Goal: Obtain resource: Obtain resource

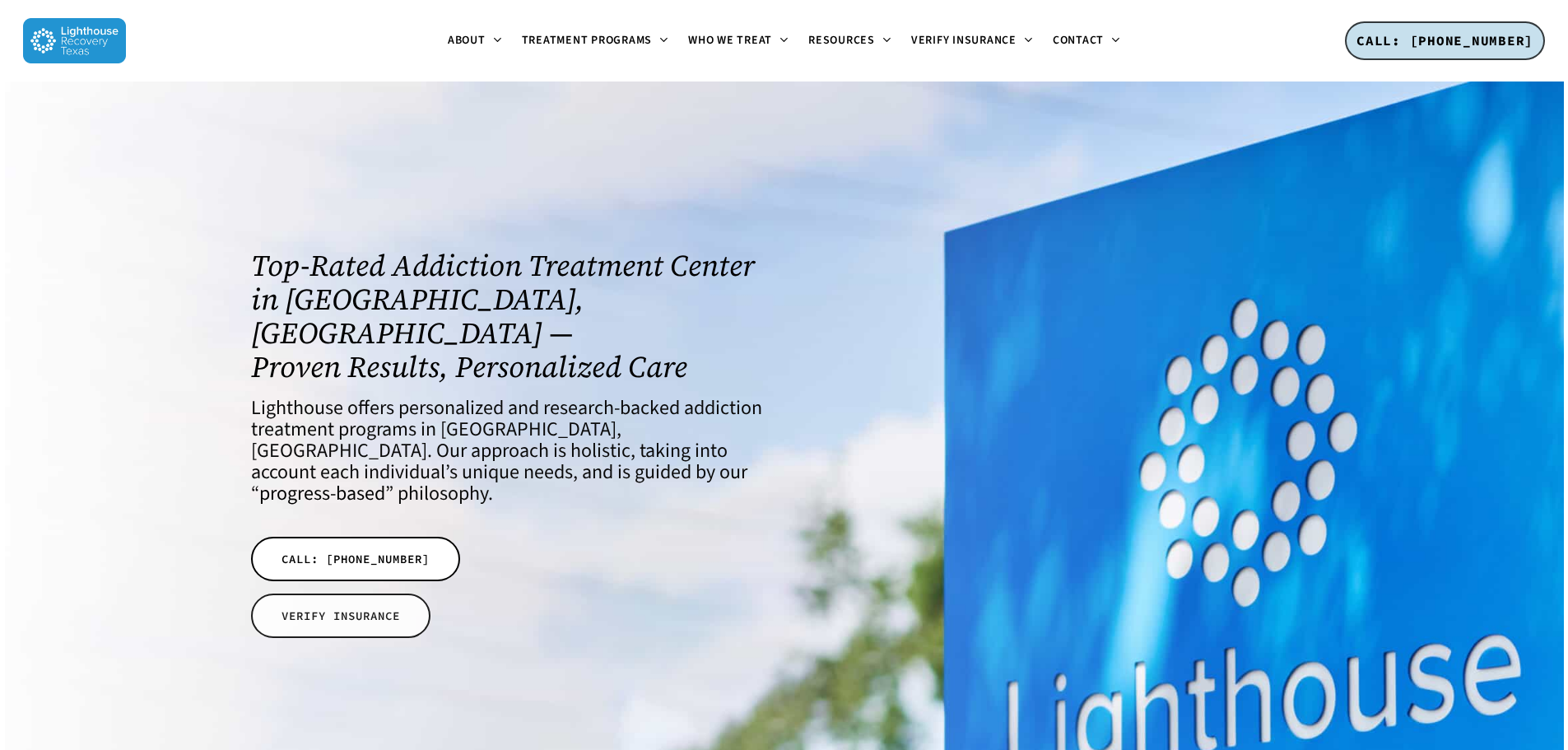
click at [370, 608] on span "VERIFY INSURANCE" at bounding box center [340, 615] width 118 height 16
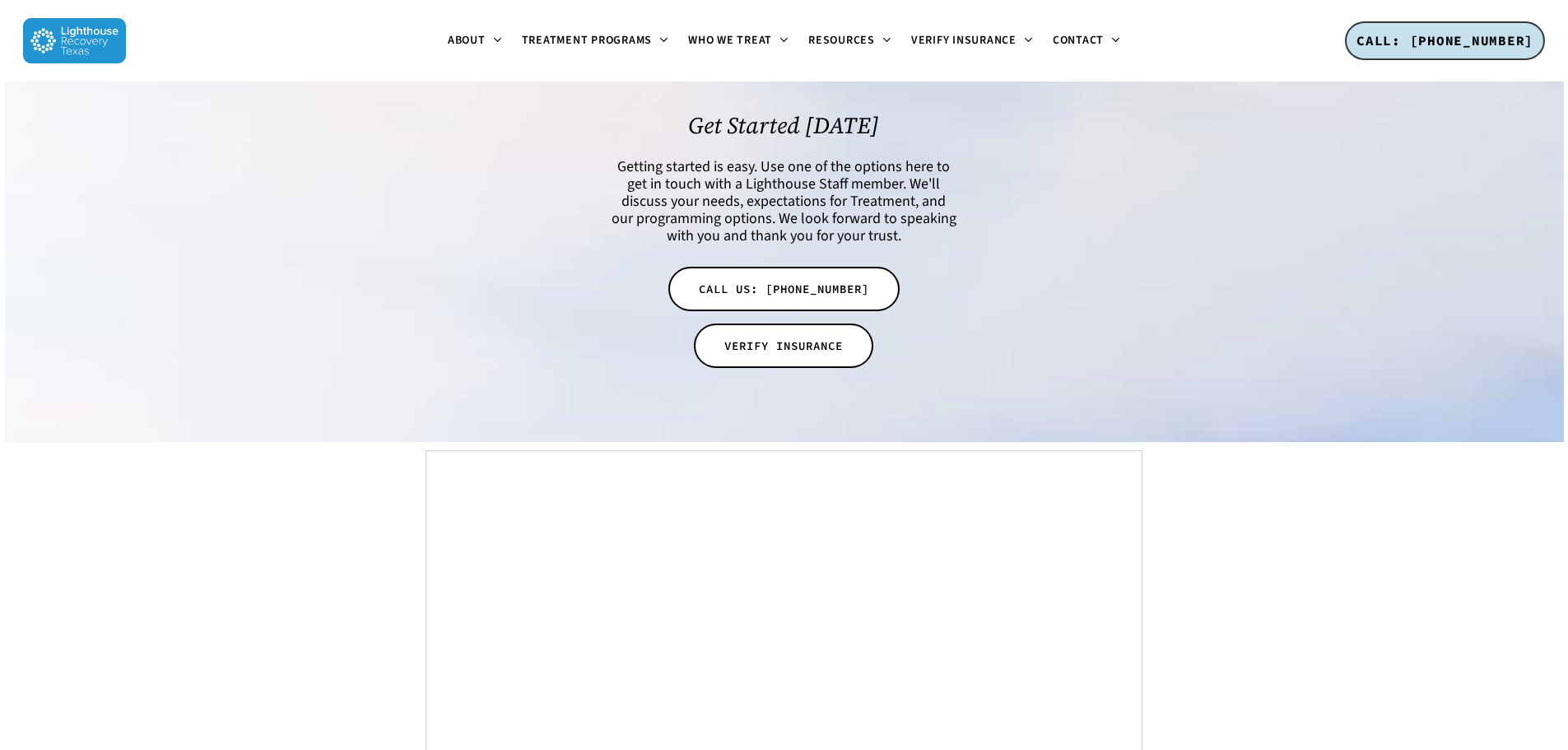
scroll to position [5456, 0]
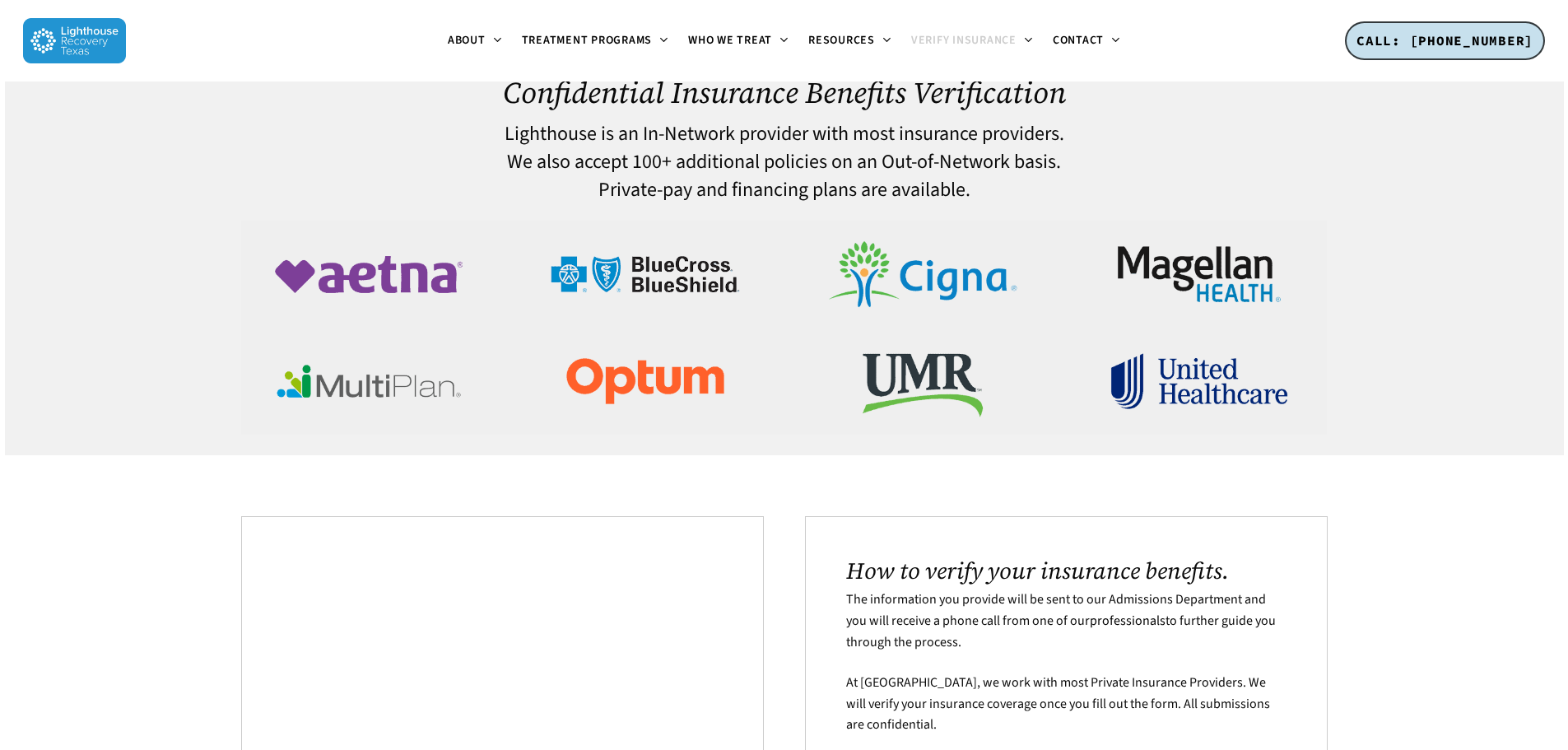
scroll to position [19, 0]
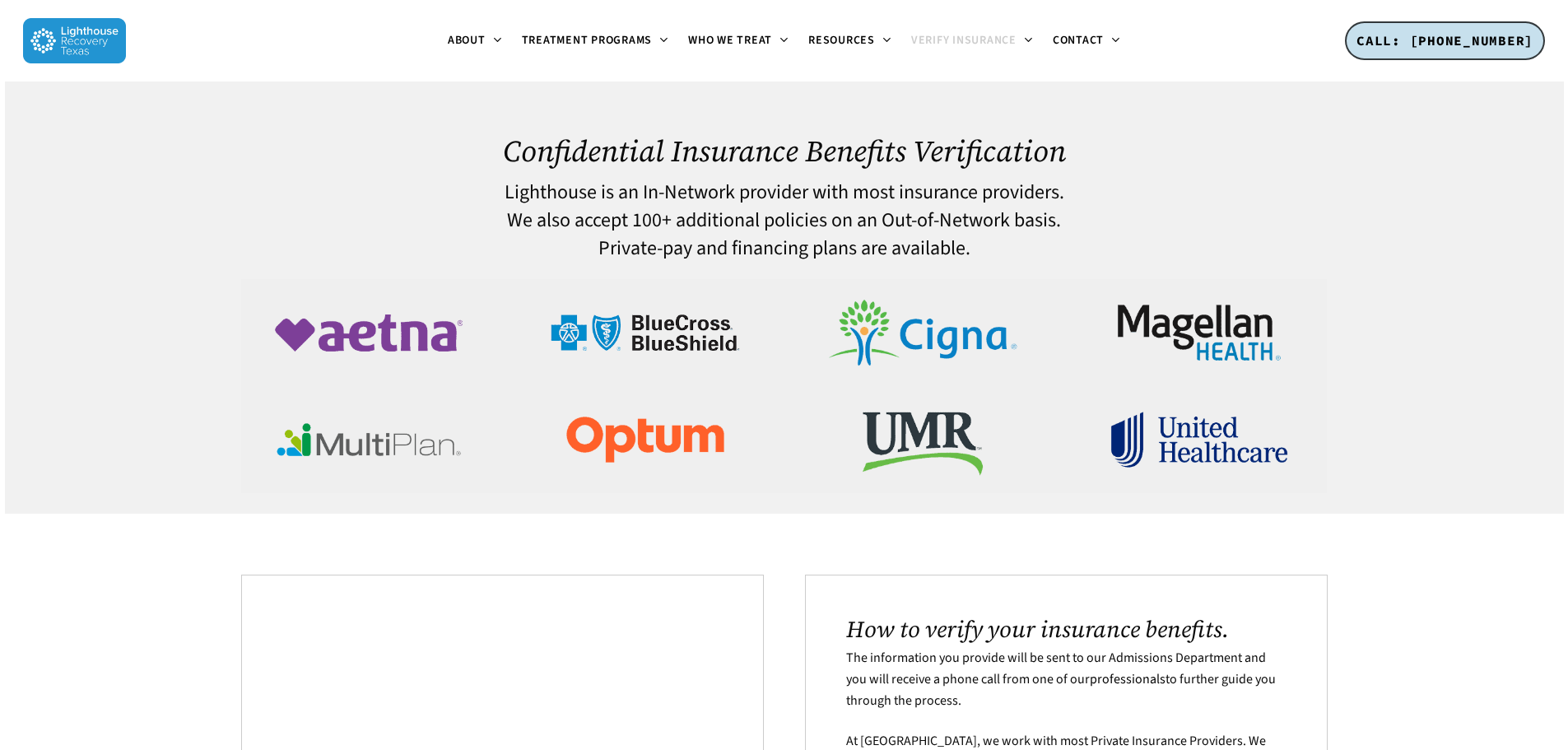
drag, startPoint x: 1576, startPoint y: 154, endPoint x: 1542, endPoint y: 140, distance: 36.8
click at [1542, 140] on div at bounding box center [784, 293] width 1559 height 442
drag, startPoint x: 1542, startPoint y: 140, endPoint x: 1538, endPoint y: 238, distance: 98.1
click at [1538, 238] on div at bounding box center [784, 293] width 1559 height 442
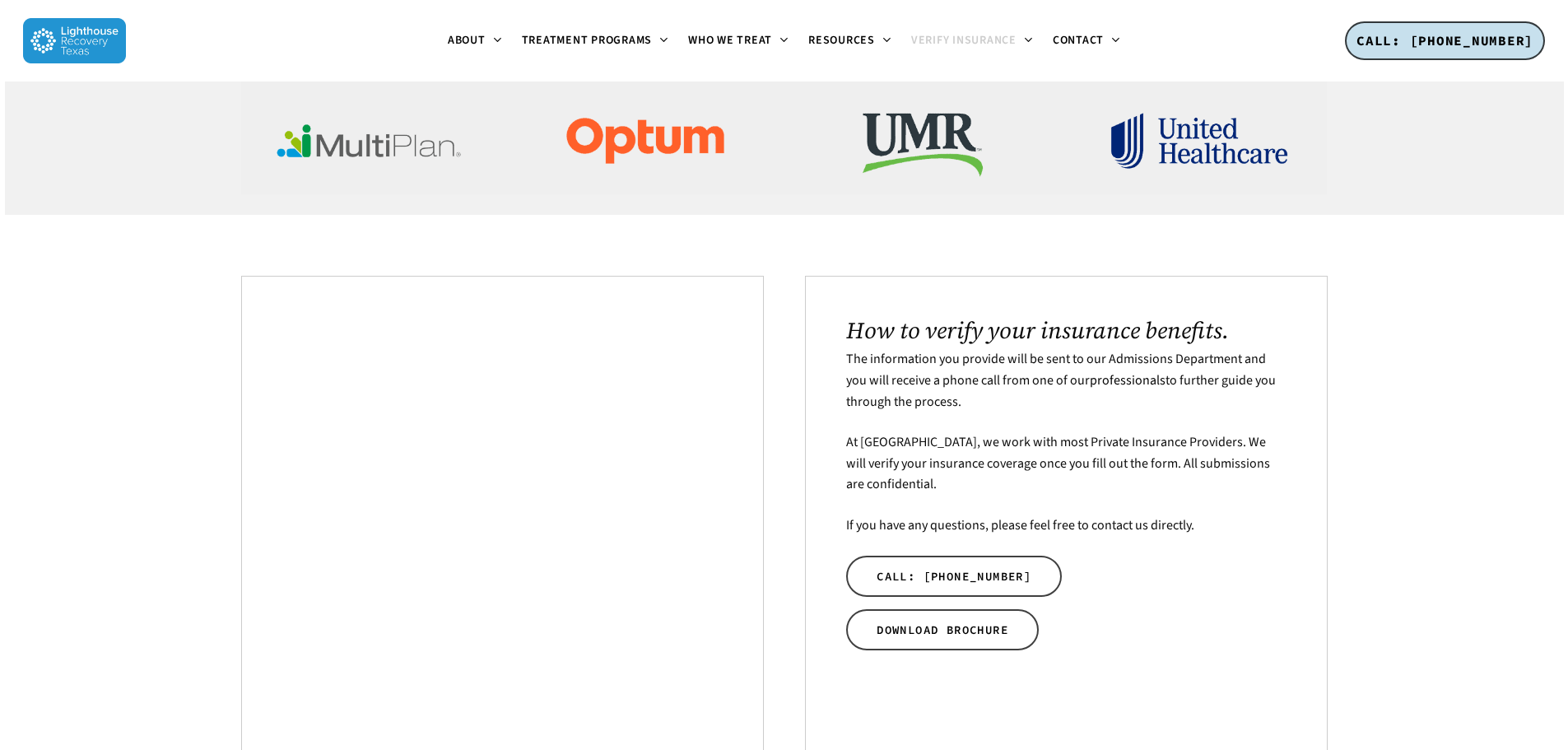
scroll to position [344, 0]
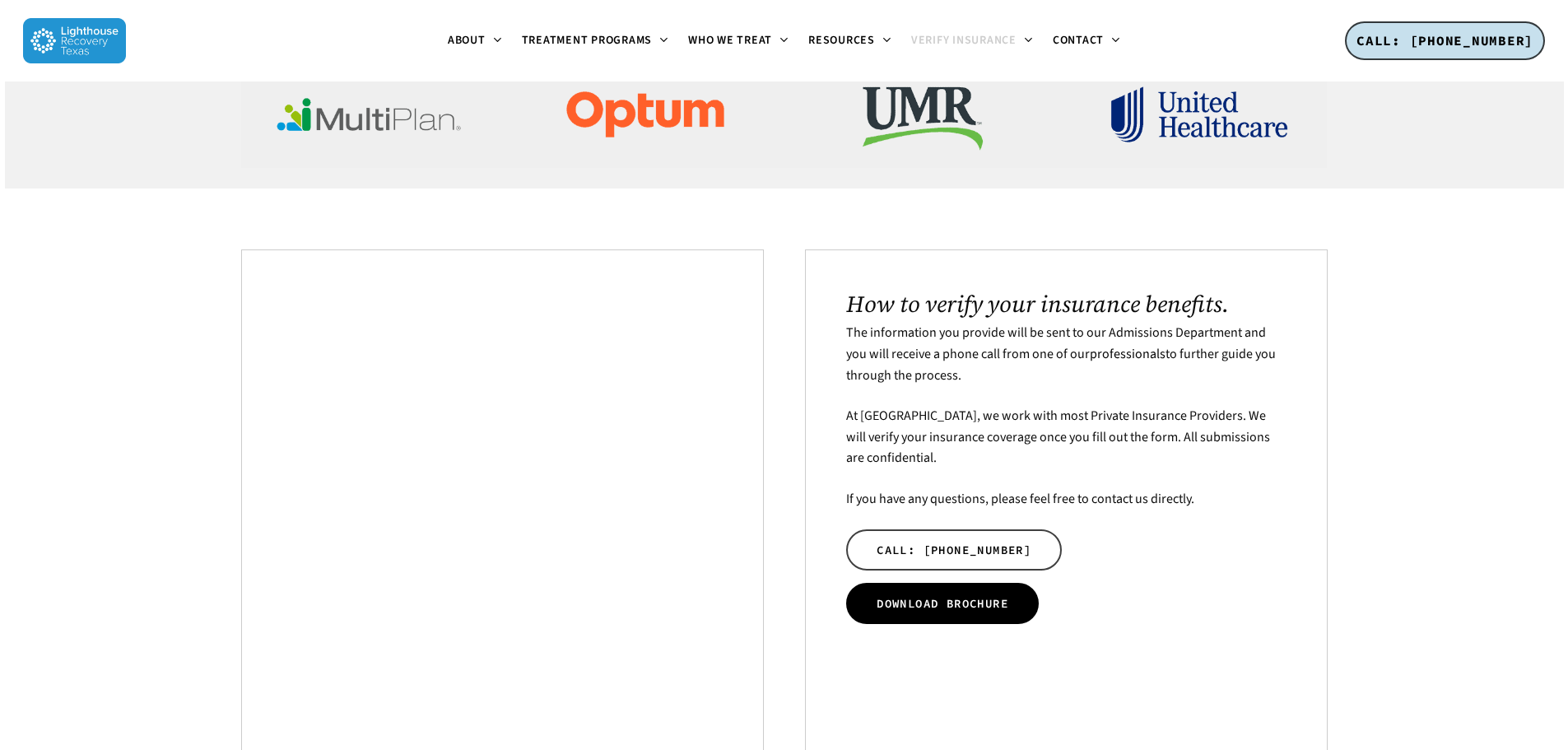
click at [932, 600] on span "DOWNLOAD BROCHURE" at bounding box center [942, 604] width 132 height 16
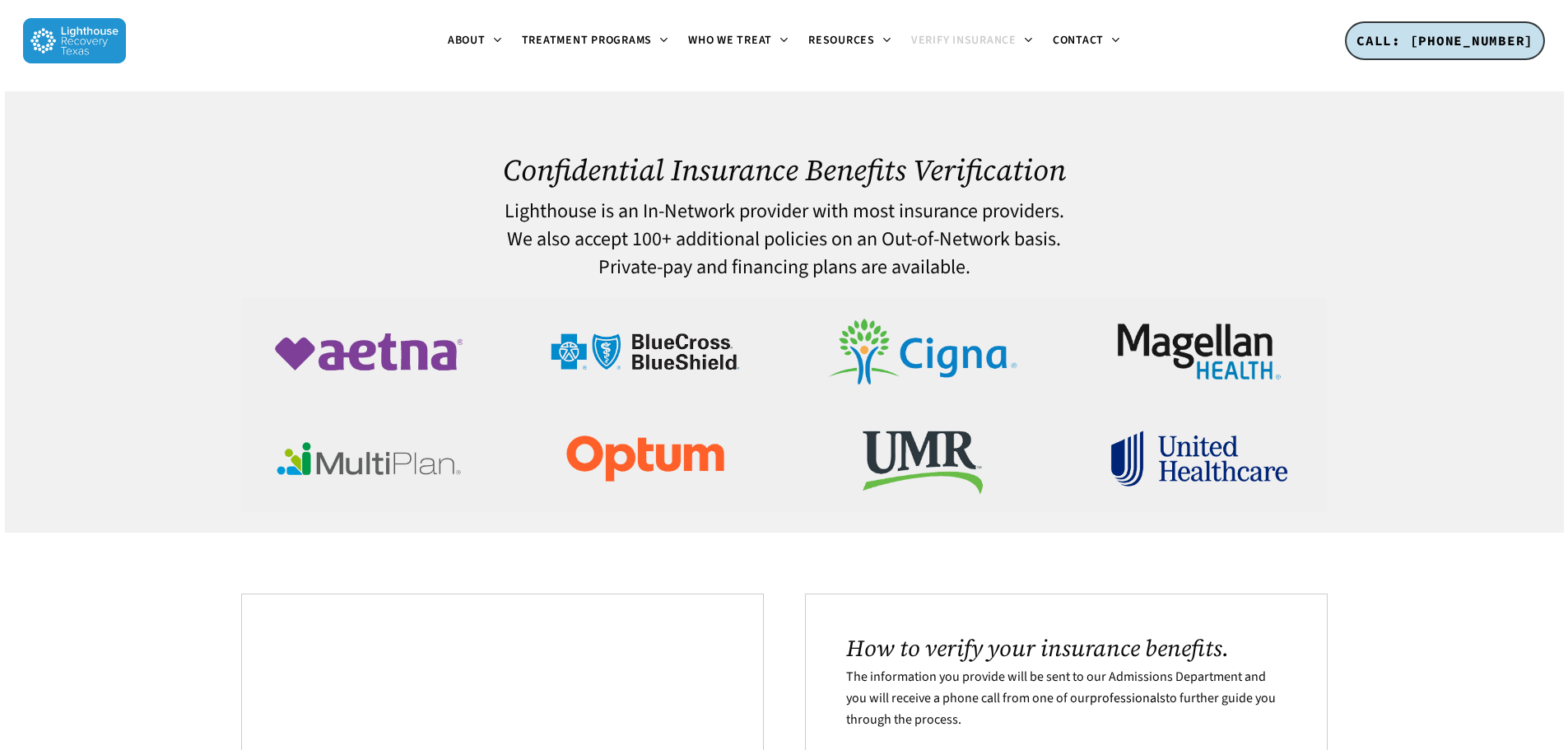
scroll to position [344, 0]
